Goal: Use online tool/utility: Utilize a website feature to perform a specific function

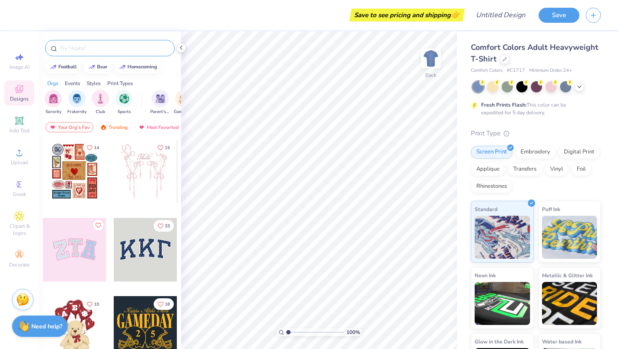
click at [131, 47] on input "text" at bounding box center [114, 48] width 110 height 9
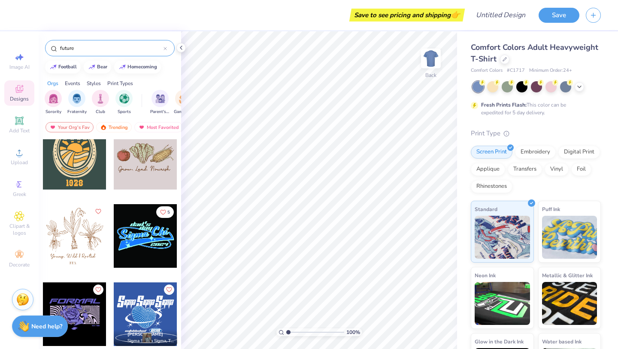
scroll to position [2102, 0]
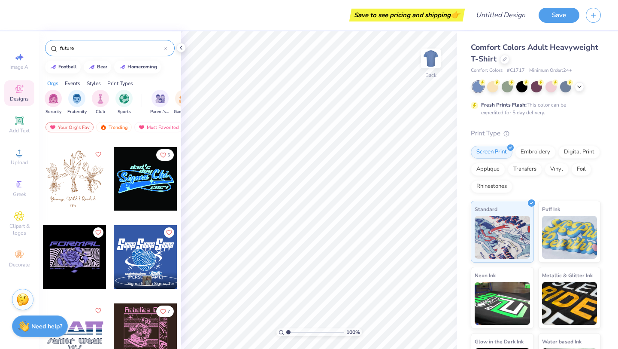
click at [97, 48] on input "future" at bounding box center [111, 48] width 104 height 9
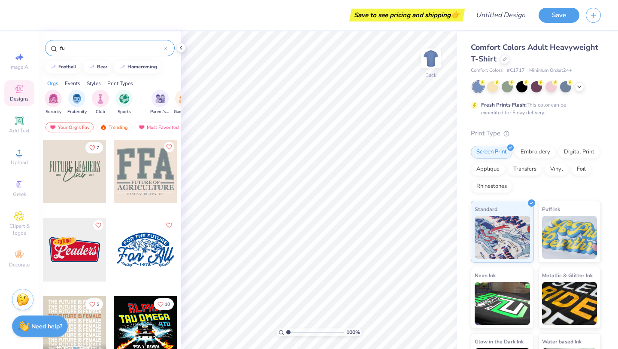
type input "f"
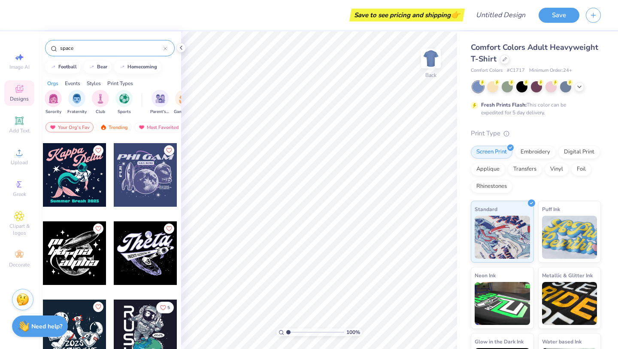
scroll to position [210, 0]
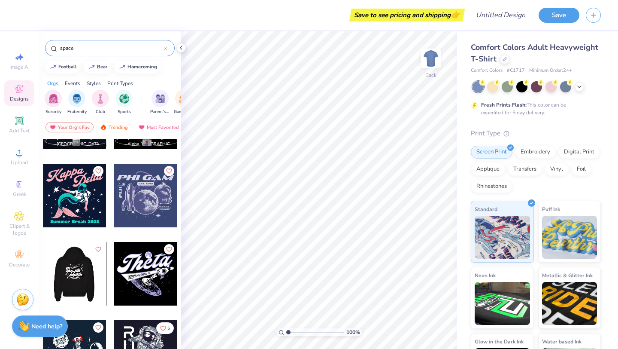
type input "space"
click at [78, 267] on div at bounding box center [74, 274] width 191 height 64
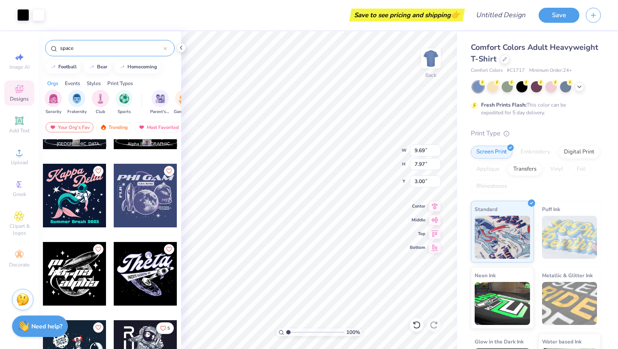
click at [320, 161] on body "Art colors Save to see pricing and shipping 👉 Design Title Save Image AI Design…" at bounding box center [309, 174] width 618 height 349
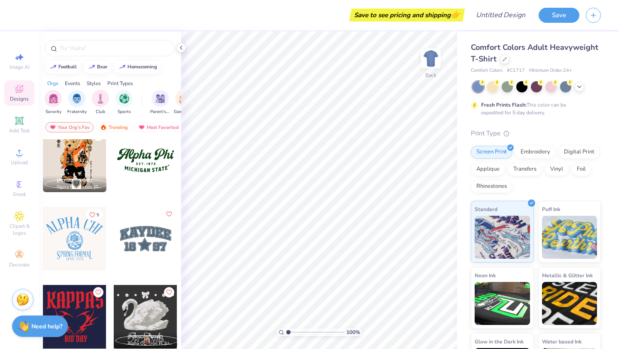
scroll to position [638, 0]
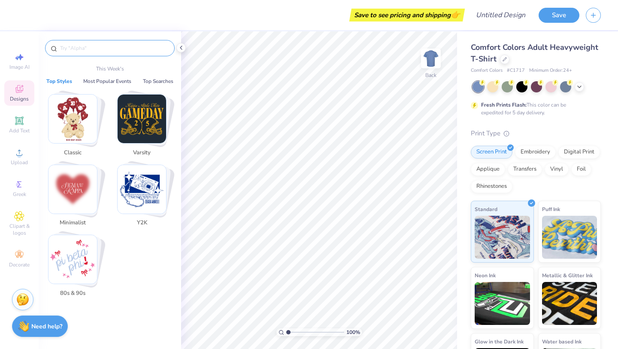
click at [146, 47] on input "text" at bounding box center [114, 48] width 110 height 9
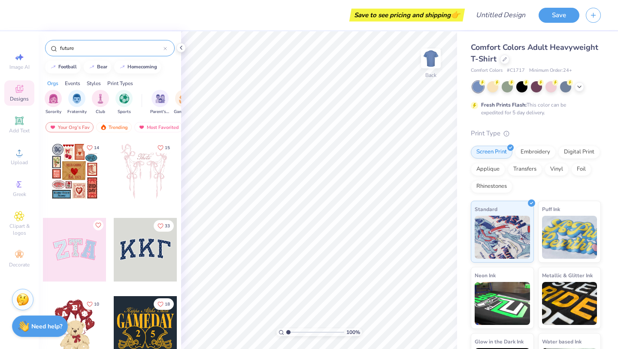
type input "future"
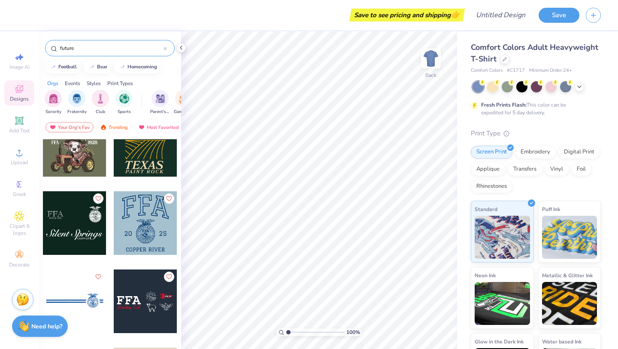
scroll to position [1646, 0]
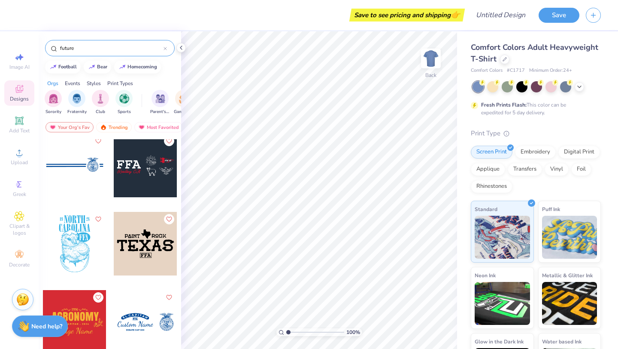
click at [136, 49] on input "future" at bounding box center [111, 48] width 104 height 9
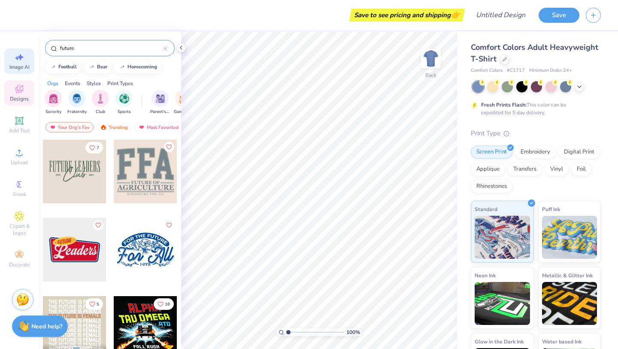
click at [21, 58] on icon at bounding box center [21, 57] width 6 height 6
select select "4"
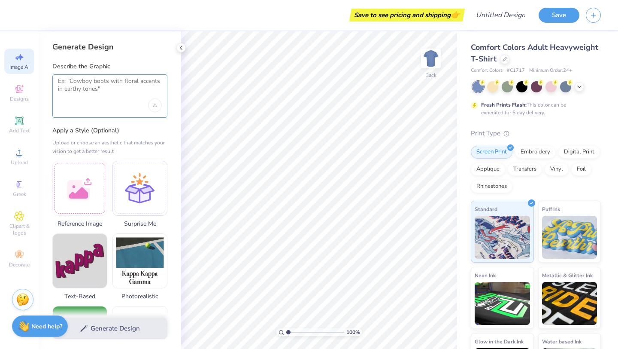
click at [85, 95] on textarea at bounding box center [110, 87] width 104 height 21
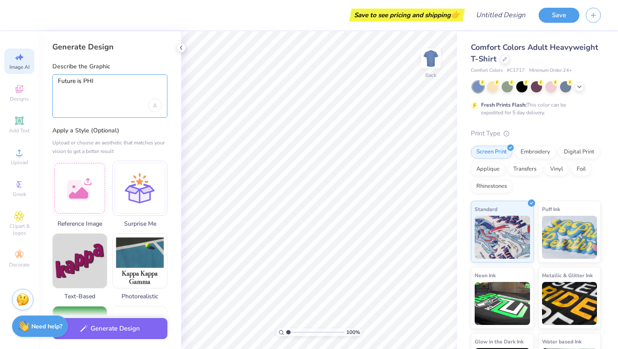
click at [118, 79] on textarea "Future is PHI" at bounding box center [110, 87] width 104 height 21
type textarea "Future is PHI"
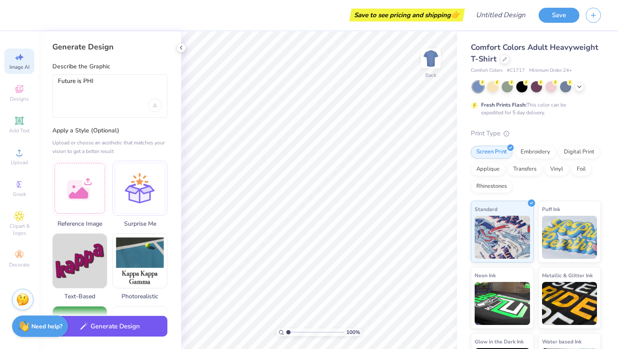
click at [113, 329] on button "Generate Design" at bounding box center [109, 325] width 115 height 21
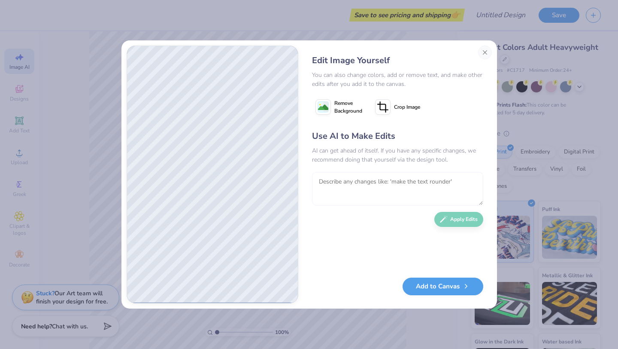
click at [364, 182] on textarea at bounding box center [397, 188] width 171 height 33
type textarea "stars and space"
click at [449, 220] on button "Apply Edits" at bounding box center [458, 216] width 49 height 15
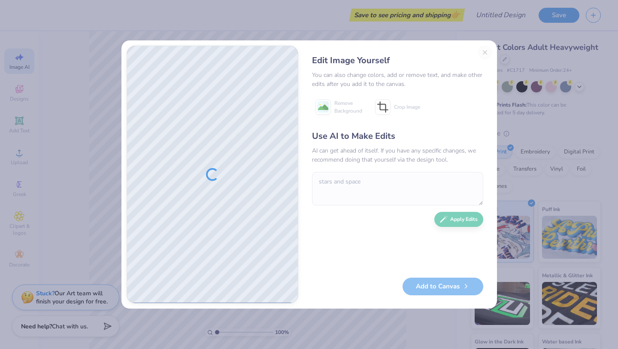
click at [489, 53] on div "Edit Image Yourself You can also change colors, add or remove text, and make ot…" at bounding box center [397, 174] width 188 height 258
click at [485, 51] on div "Edit Image Yourself You can also change colors, add or remove text, and make ot…" at bounding box center [397, 174] width 188 height 258
click at [487, 53] on div "Edit Image Yourself You can also change colors, add or remove text, and make ot…" at bounding box center [397, 174] width 188 height 258
click at [484, 52] on div "Edit Image Yourself You can also change colors, add or remove text, and make ot…" at bounding box center [397, 174] width 188 height 258
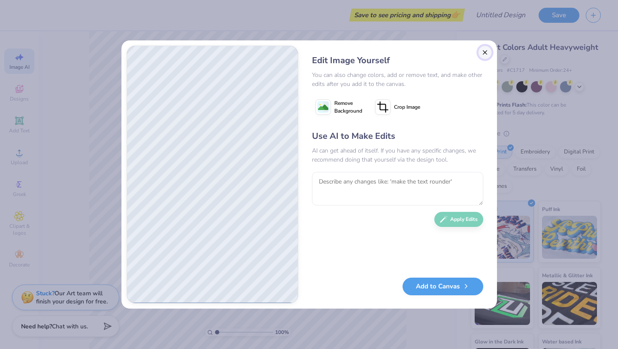
click at [485, 52] on button "Close" at bounding box center [485, 52] width 14 height 14
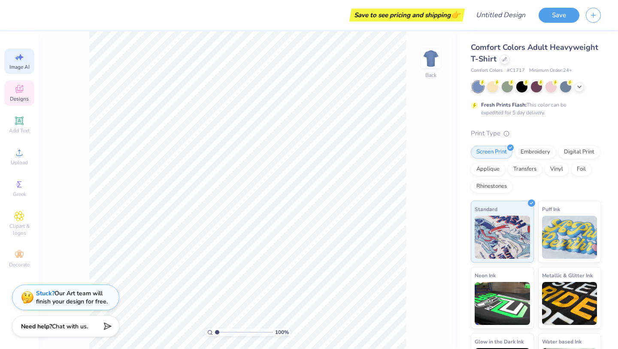
click at [22, 91] on icon at bounding box center [19, 89] width 10 height 10
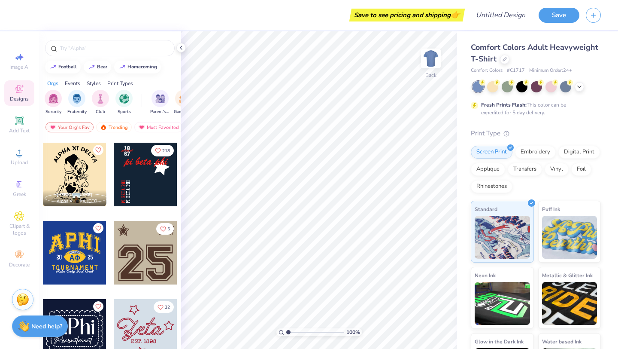
scroll to position [1409, 0]
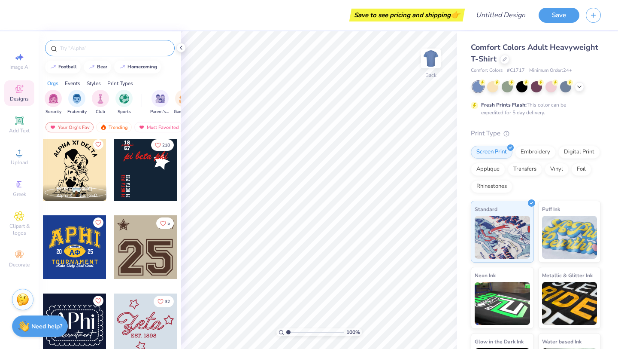
click at [124, 53] on div at bounding box center [110, 48] width 130 height 16
click at [109, 49] on input "text" at bounding box center [114, 48] width 110 height 9
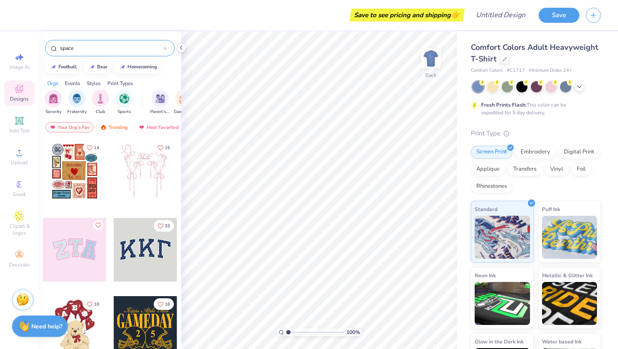
type input "space"
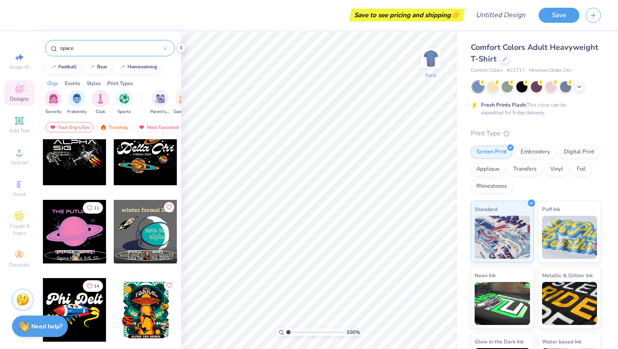
scroll to position [633, 0]
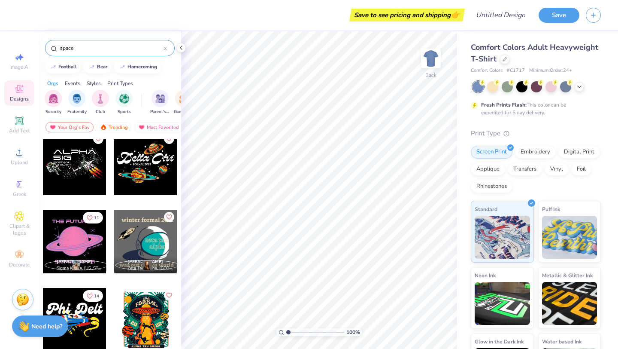
click at [73, 246] on div at bounding box center [75, 241] width 64 height 64
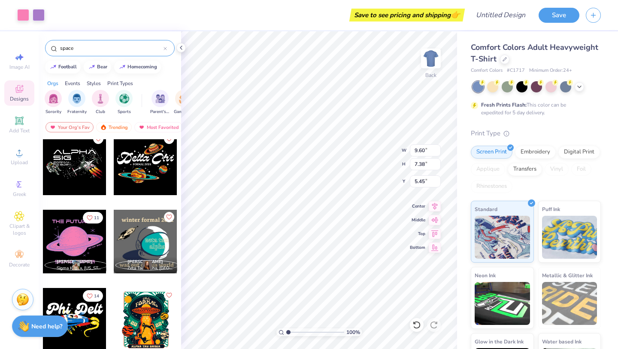
type input "5.45"
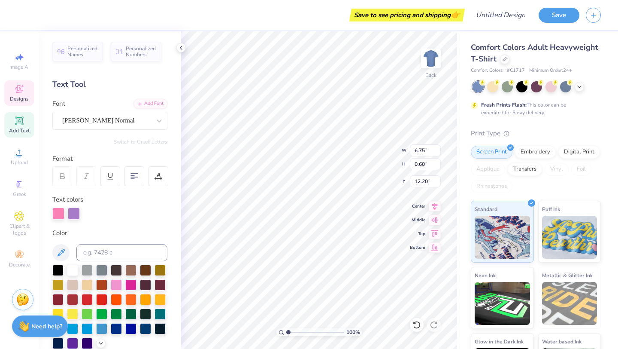
type input "6.75"
type input "12.20"
type textarea "S"
type textarea "PHI"
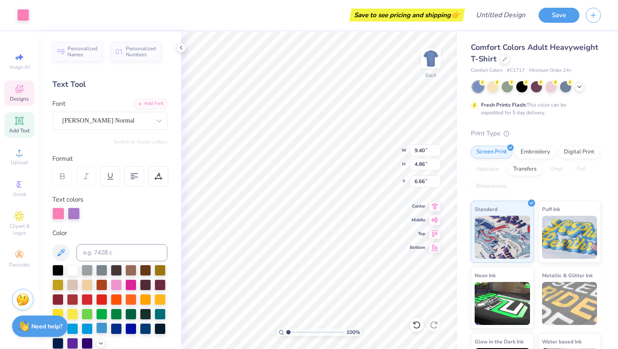
click at [102, 327] on div at bounding box center [101, 327] width 11 height 11
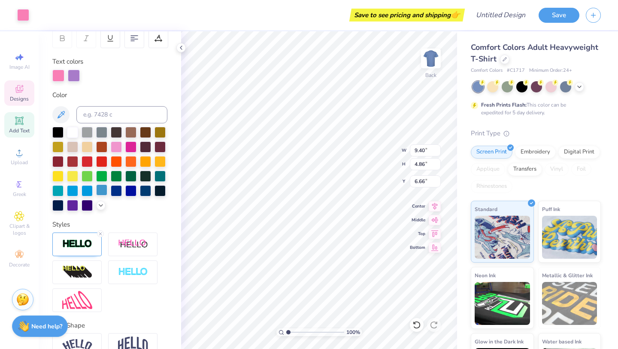
scroll to position [110, 0]
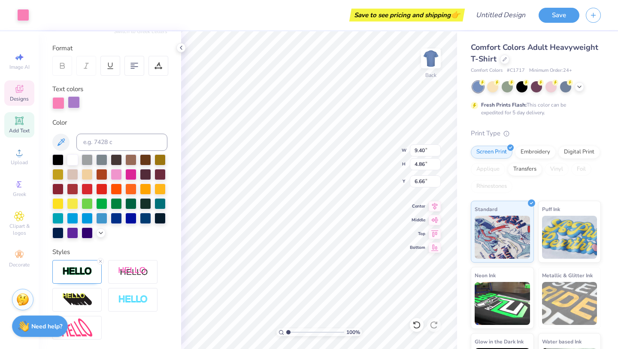
click at [74, 105] on div at bounding box center [74, 102] width 12 height 12
click at [101, 217] on div at bounding box center [101, 217] width 11 height 11
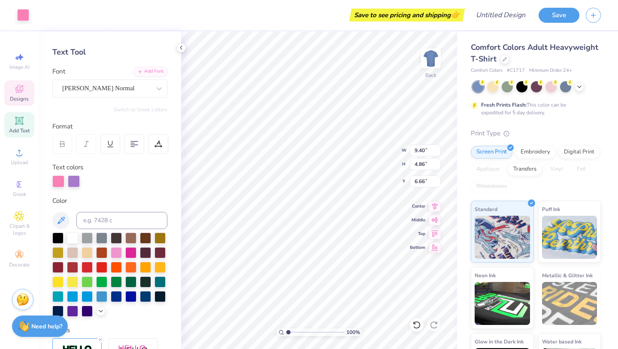
scroll to position [0, 0]
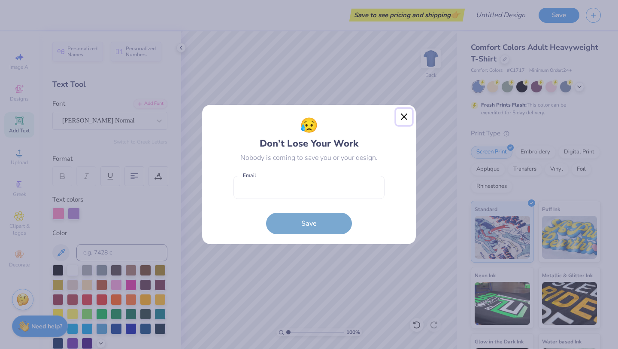
click at [401, 121] on button "Close" at bounding box center [404, 117] width 16 height 16
